Goal: Transaction & Acquisition: Purchase product/service

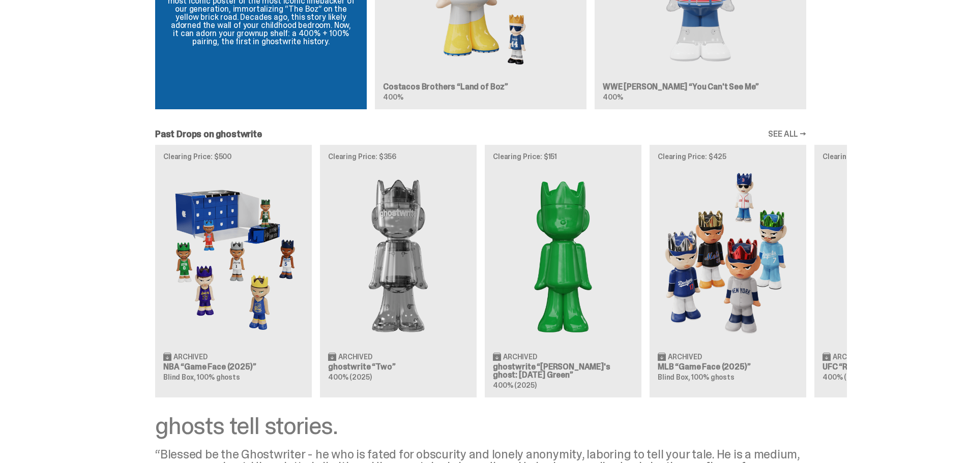
scroll to position [814, 0]
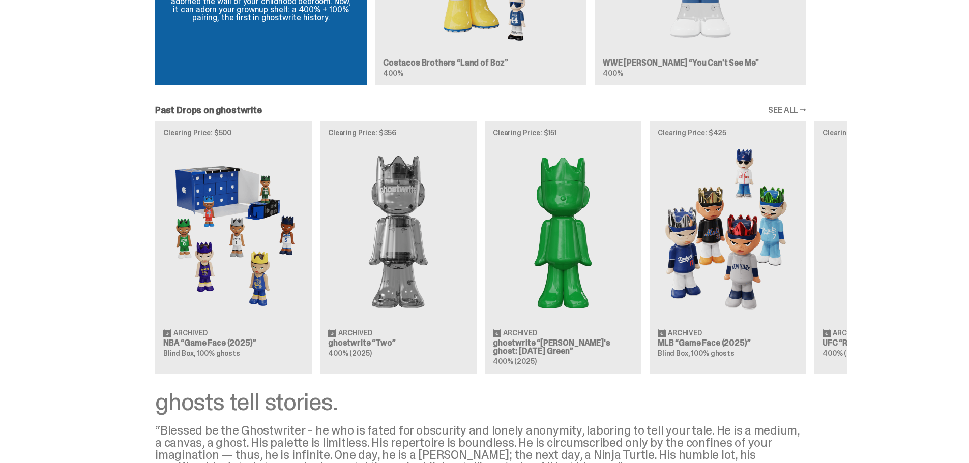
click at [801, 112] on link "SEE ALL →" at bounding box center [787, 110] width 38 height 8
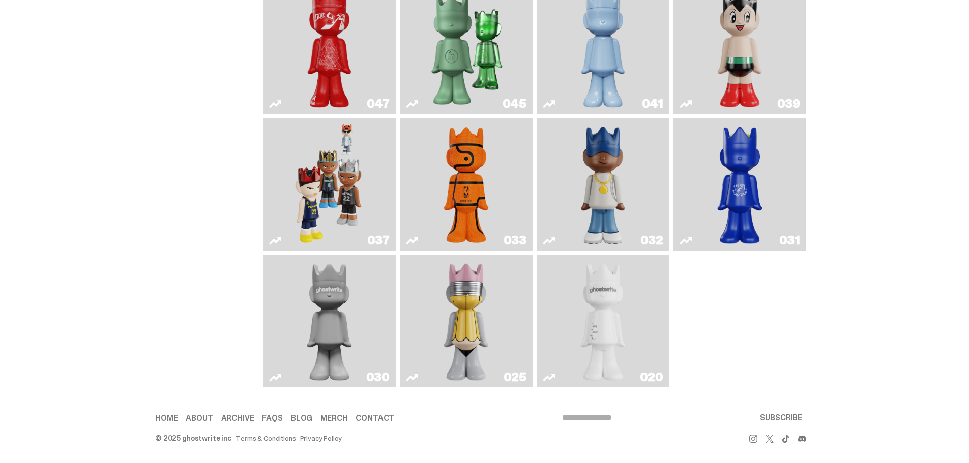
scroll to position [253, 0]
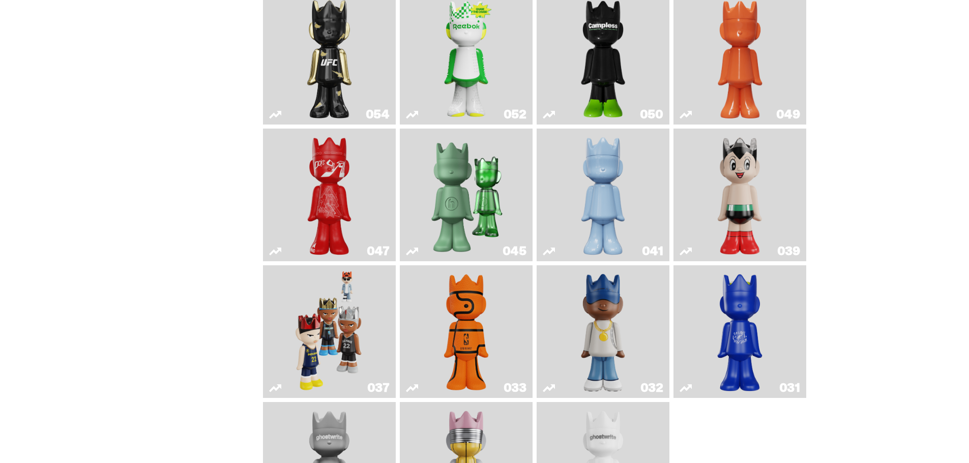
click at [740, 211] on img "Astro Boy" at bounding box center [740, 195] width 54 height 125
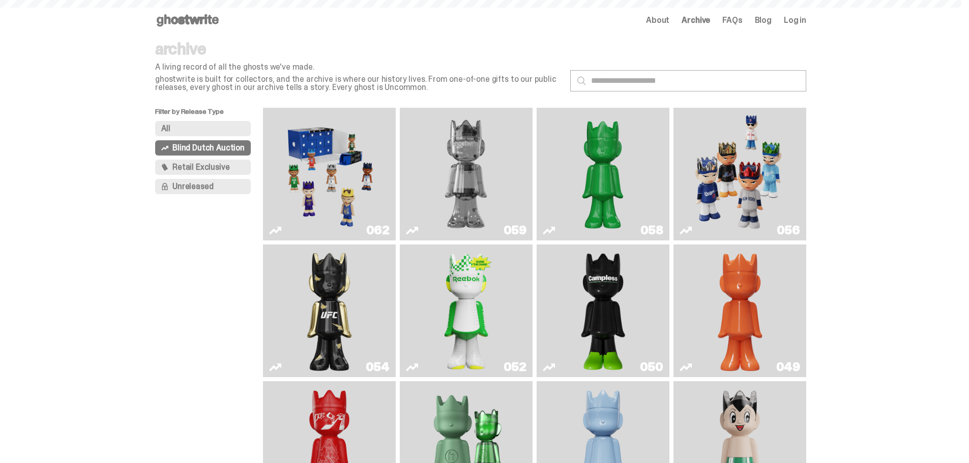
scroll to position [253, 0]
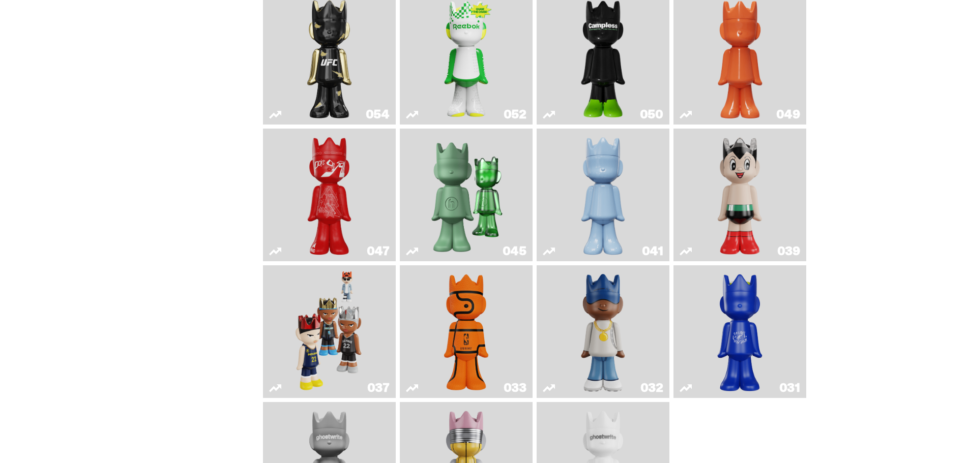
click at [353, 322] on img "Game Face (2024)" at bounding box center [330, 332] width 70 height 125
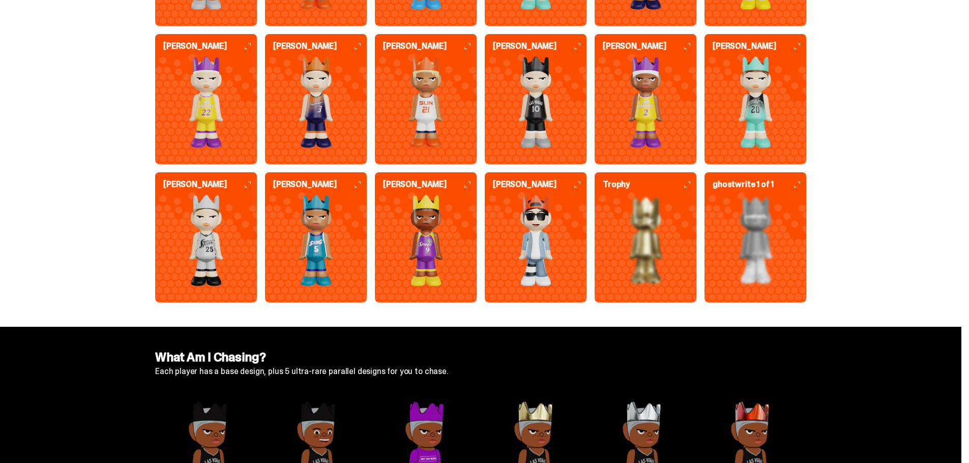
scroll to position [2747, 0]
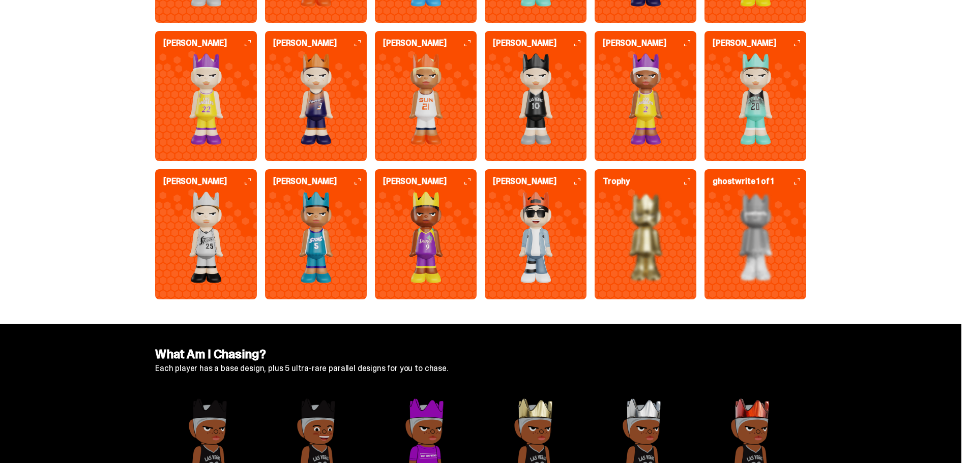
click at [579, 184] on icon at bounding box center [577, 182] width 6 height 6
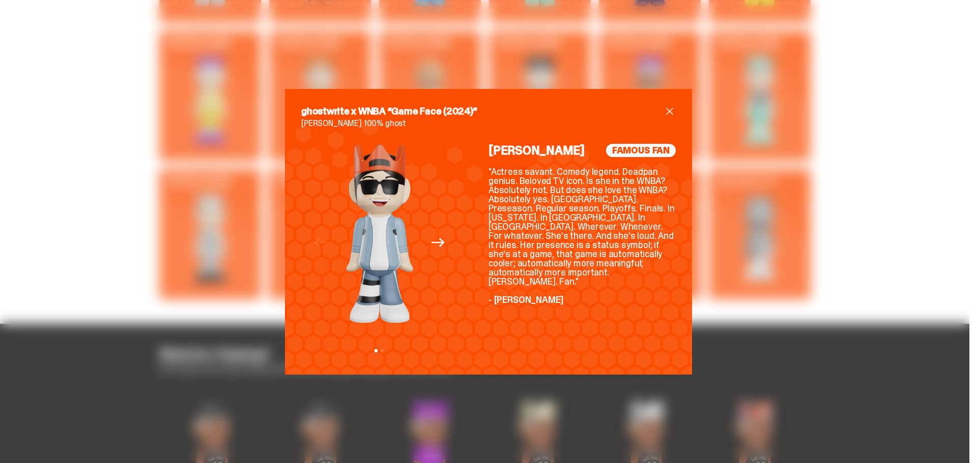
click at [668, 109] on span "close" at bounding box center [669, 111] width 12 height 12
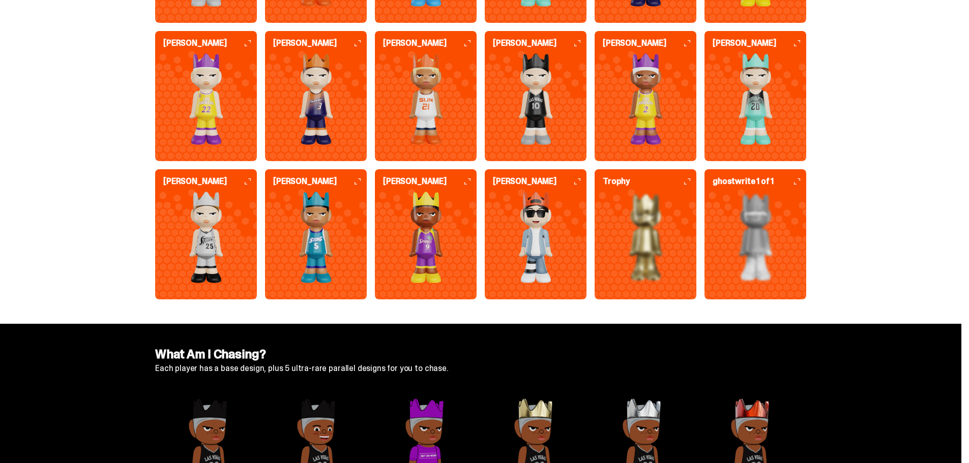
click at [689, 188] on div "Trophy" at bounding box center [646, 231] width 102 height 106
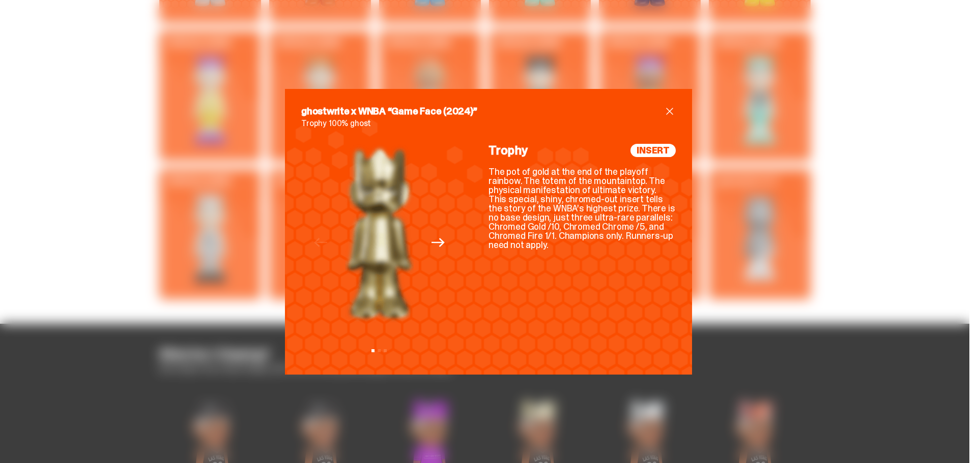
click at [666, 110] on span "close" at bounding box center [669, 111] width 12 height 12
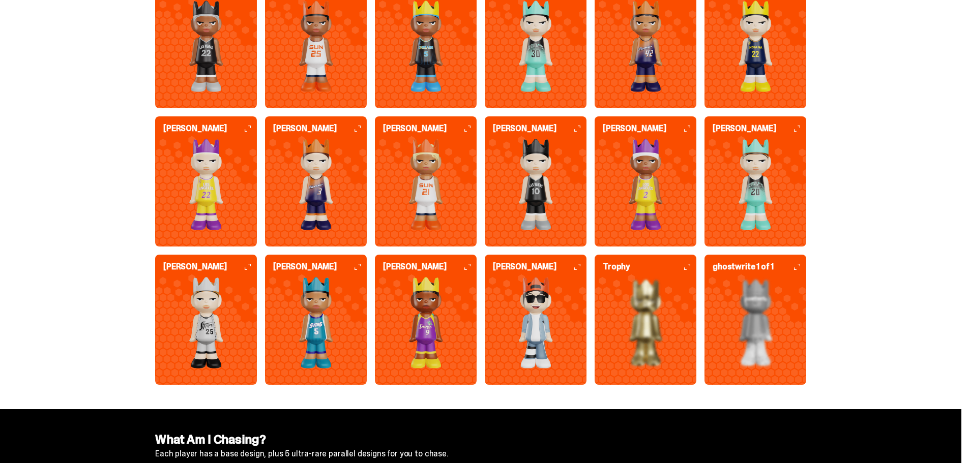
scroll to position [2595, 0]
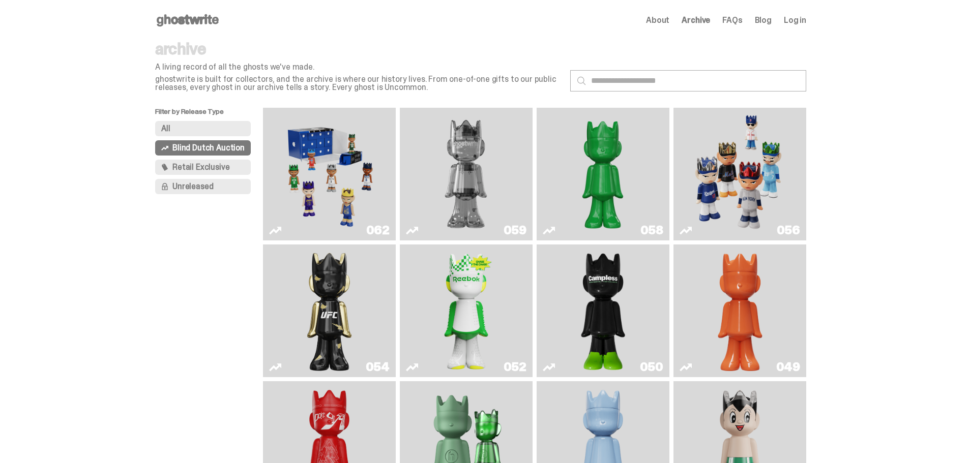
click at [202, 170] on span "Retail Exclusive" at bounding box center [200, 167] width 57 height 8
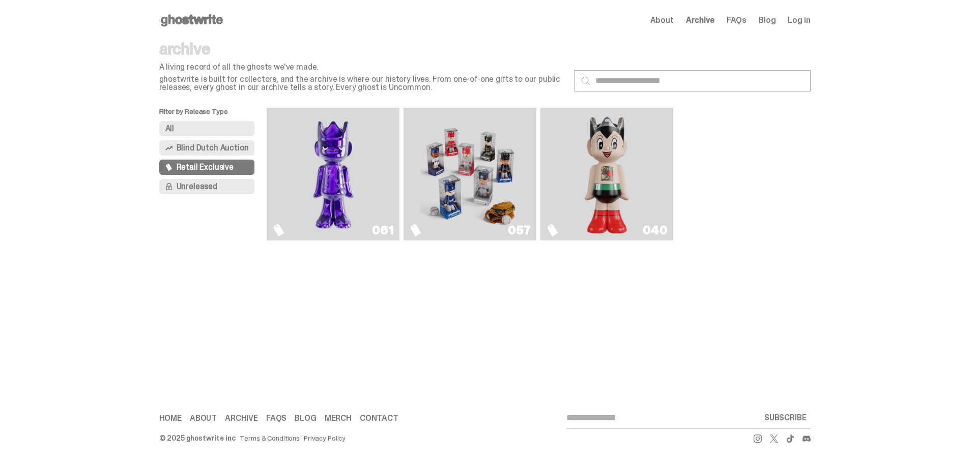
click at [313, 208] on img "Fantasy" at bounding box center [333, 174] width 100 height 125
click at [179, 185] on span "Unreleased" at bounding box center [197, 187] width 41 height 8
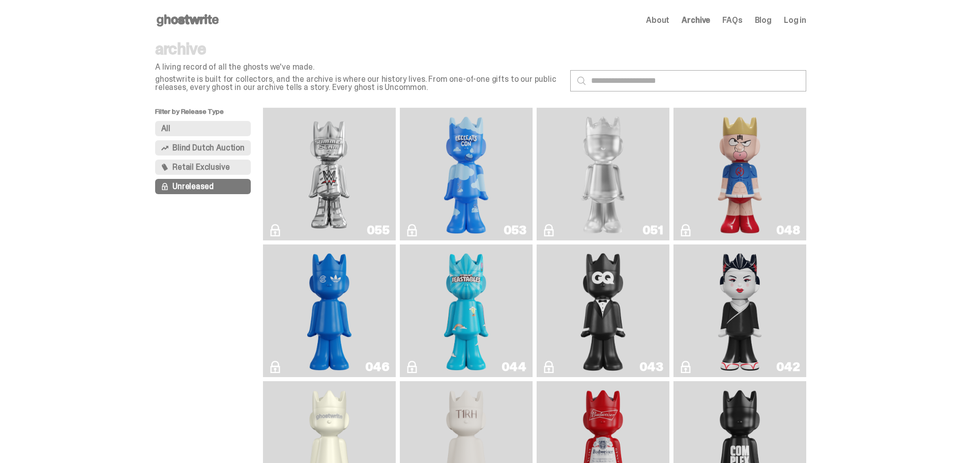
click at [357, 207] on img "I Was There SummerSlam" at bounding box center [329, 174] width 100 height 125
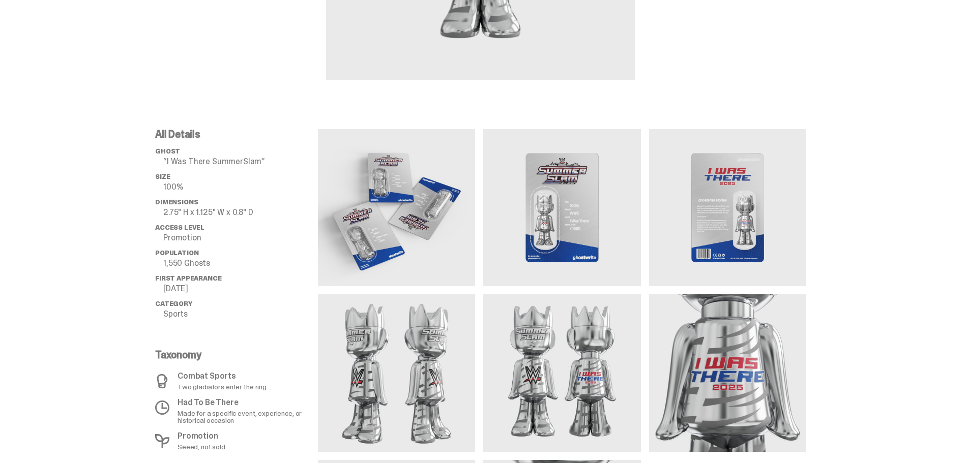
scroll to position [356, 0]
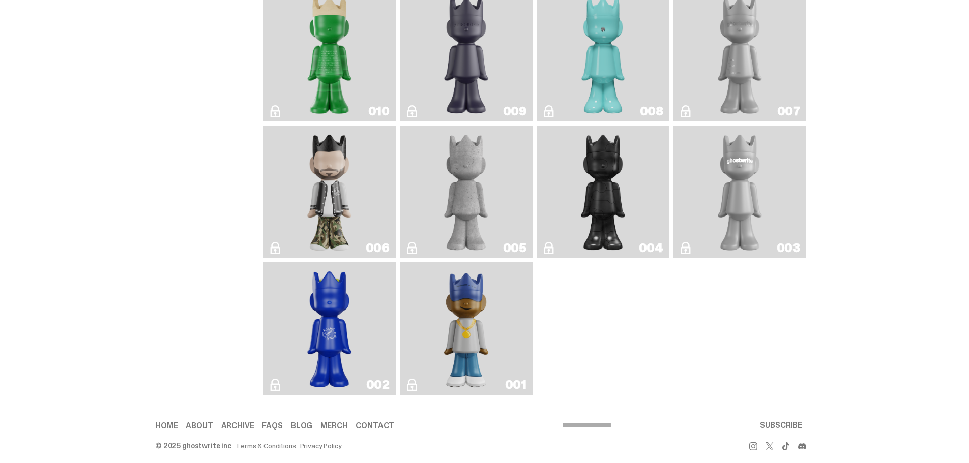
scroll to position [1095, 0]
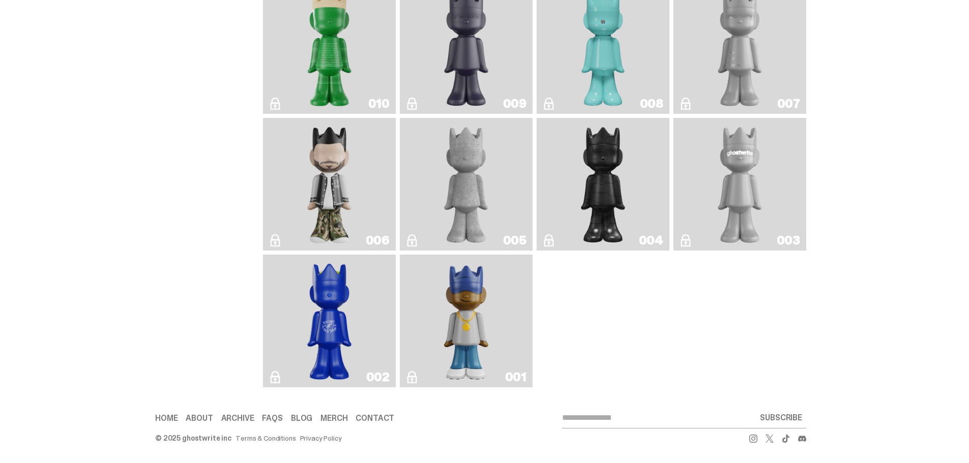
click at [365, 221] on link "006" at bounding box center [329, 184] width 121 height 125
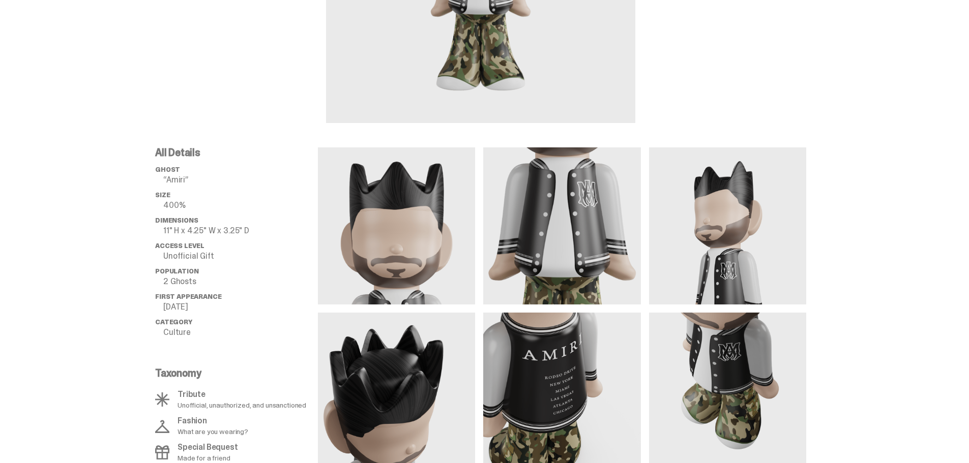
scroll to position [407, 0]
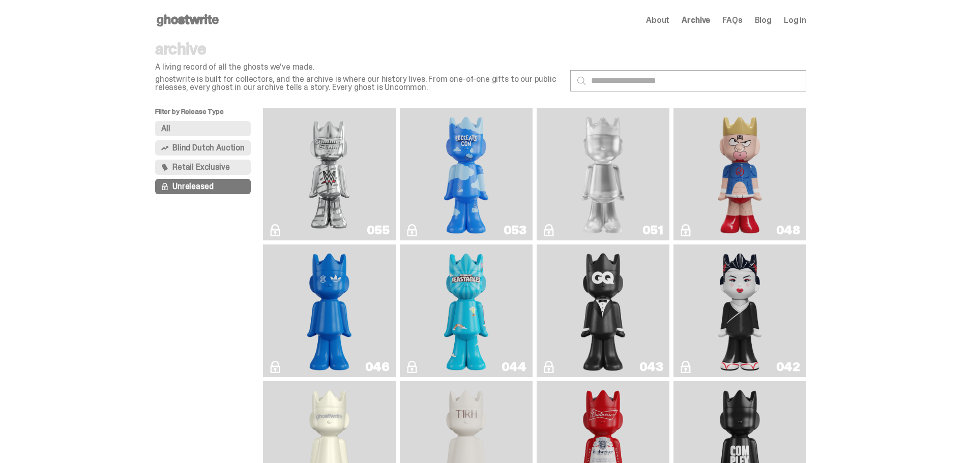
click at [503, 187] on link "053" at bounding box center [466, 174] width 121 height 125
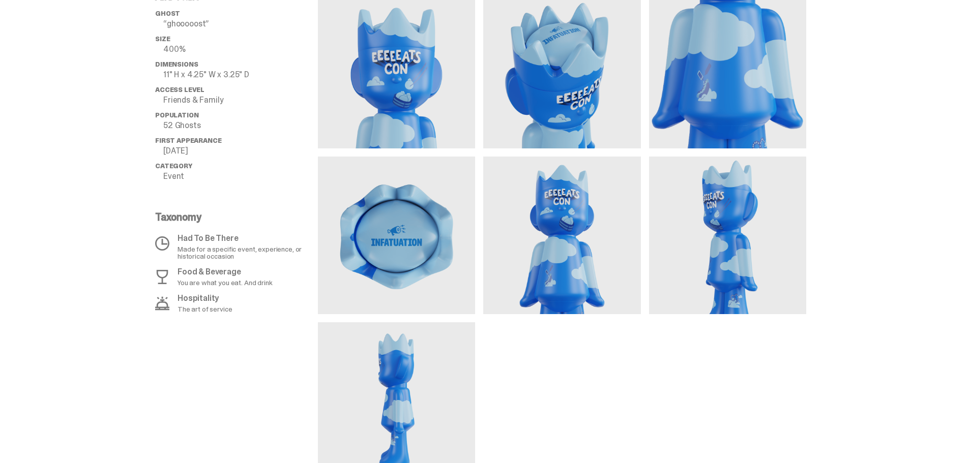
scroll to position [458, 0]
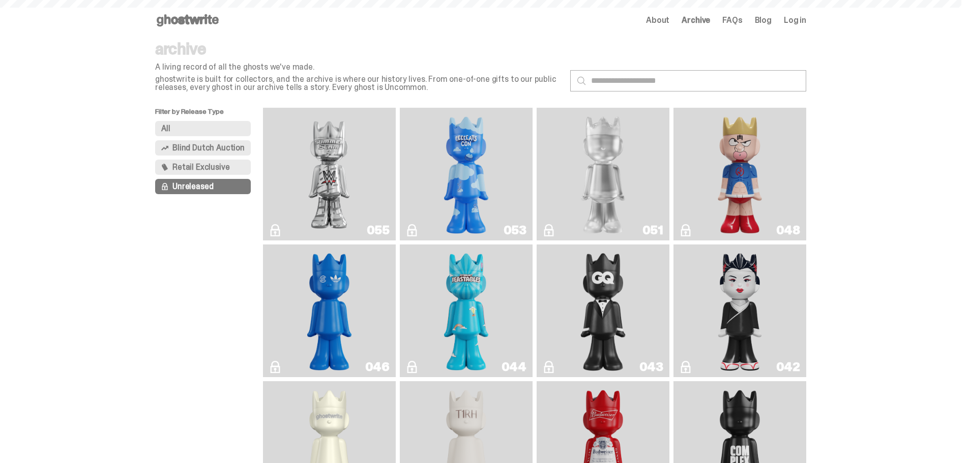
scroll to position [814, 0]
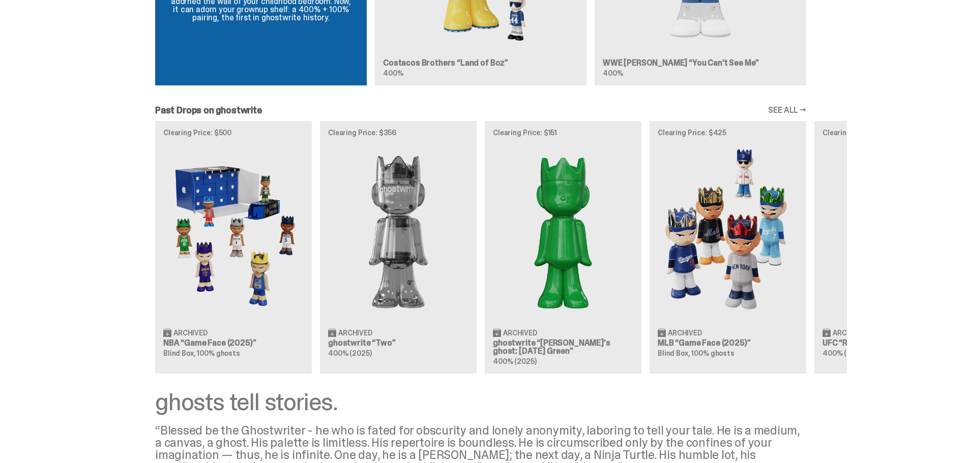
click at [794, 106] on link "SEE ALL →" at bounding box center [787, 110] width 38 height 8
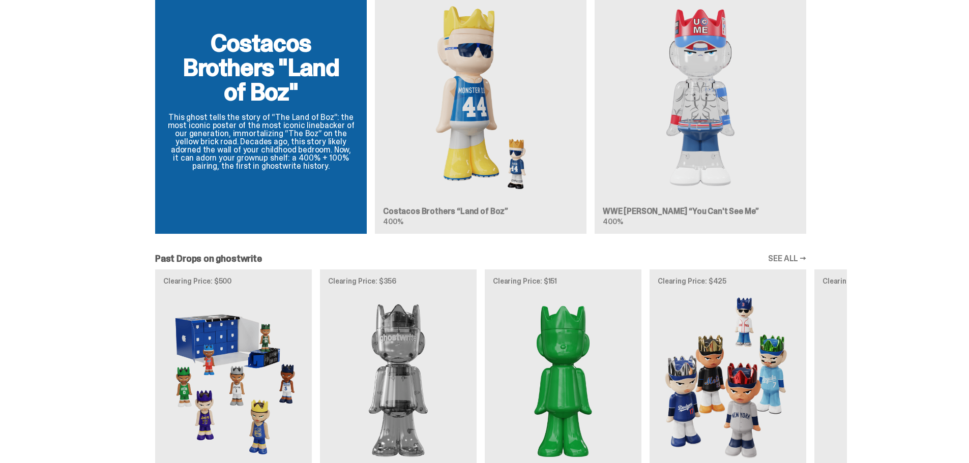
scroll to position [560, 0]
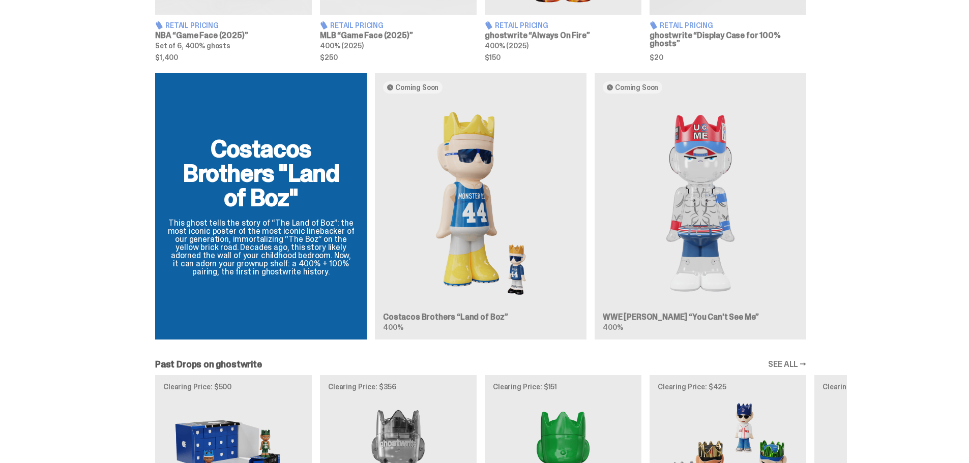
click at [685, 314] on div "Costacos Brothers "Land of Boz" This ghost tells the story of “The Land of Boz”…" at bounding box center [480, 210] width 733 height 275
click at [637, 86] on div "Costacos Brothers "Land of Boz" This ghost tells the story of “The Land of Boz”…" at bounding box center [480, 210] width 733 height 275
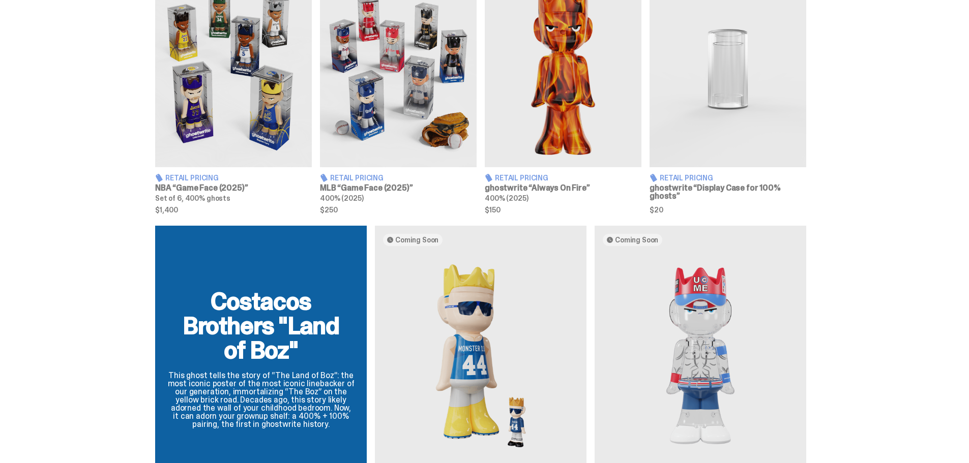
scroll to position [153, 0]
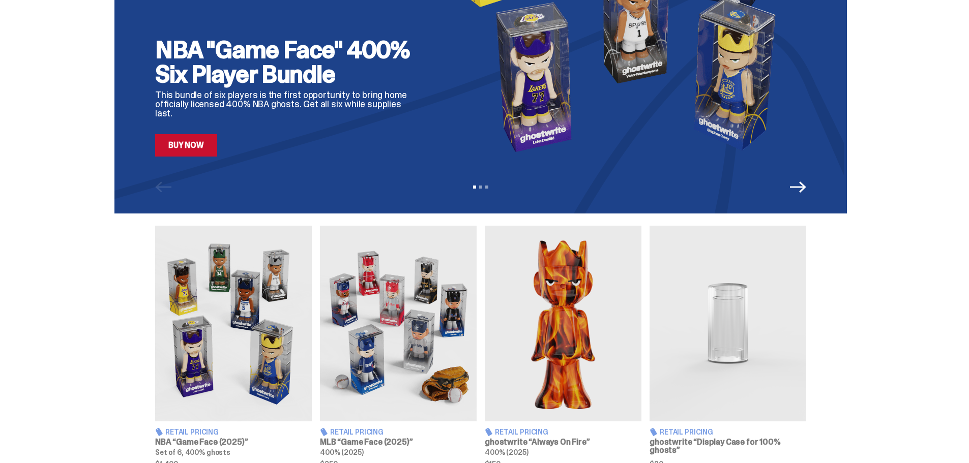
click at [217, 152] on link "Buy Now" at bounding box center [186, 145] width 62 height 22
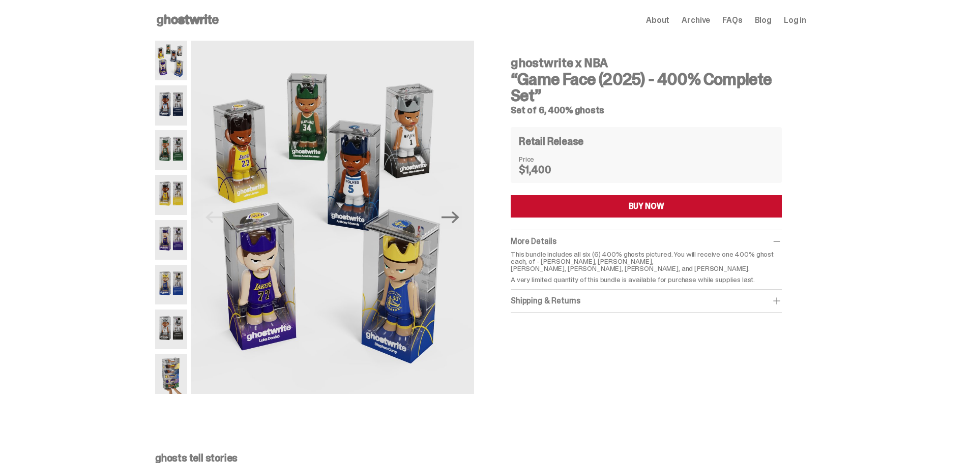
click at [181, 289] on img at bounding box center [171, 285] width 32 height 40
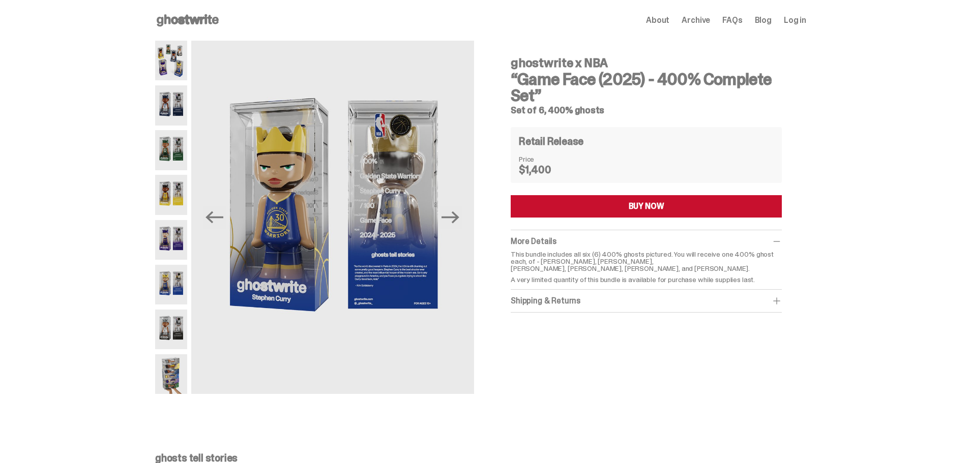
click at [175, 381] on img at bounding box center [171, 375] width 32 height 40
